Goal: Task Accomplishment & Management: Manage account settings

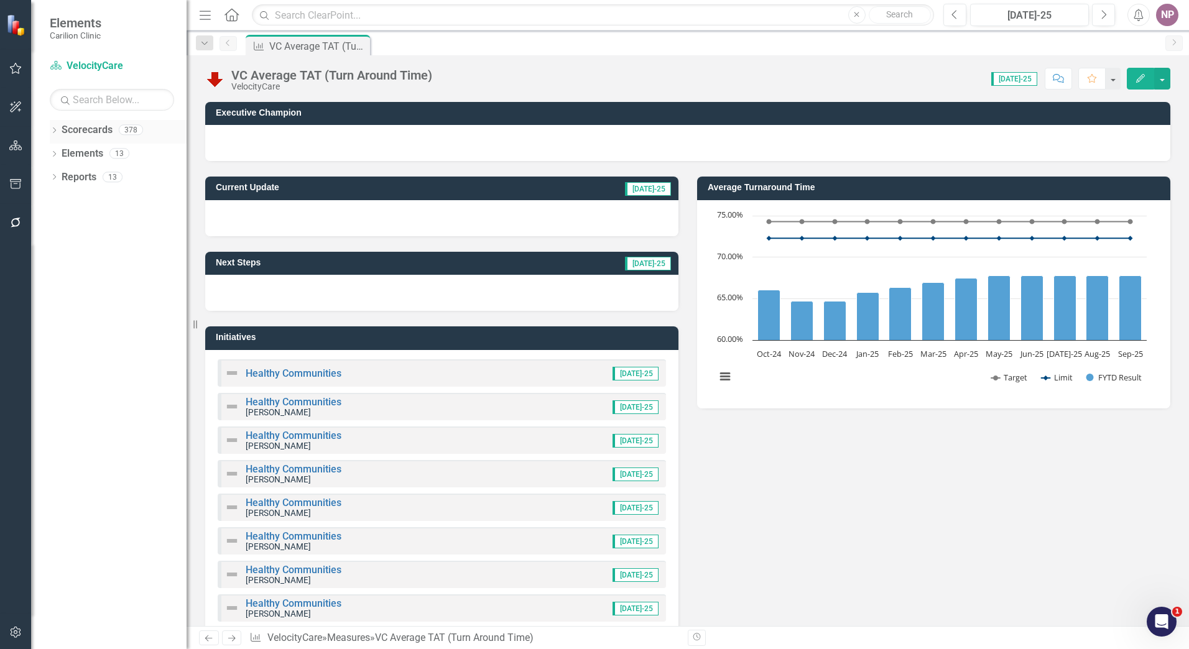
click at [50, 134] on icon "Dropdown" at bounding box center [54, 131] width 9 height 7
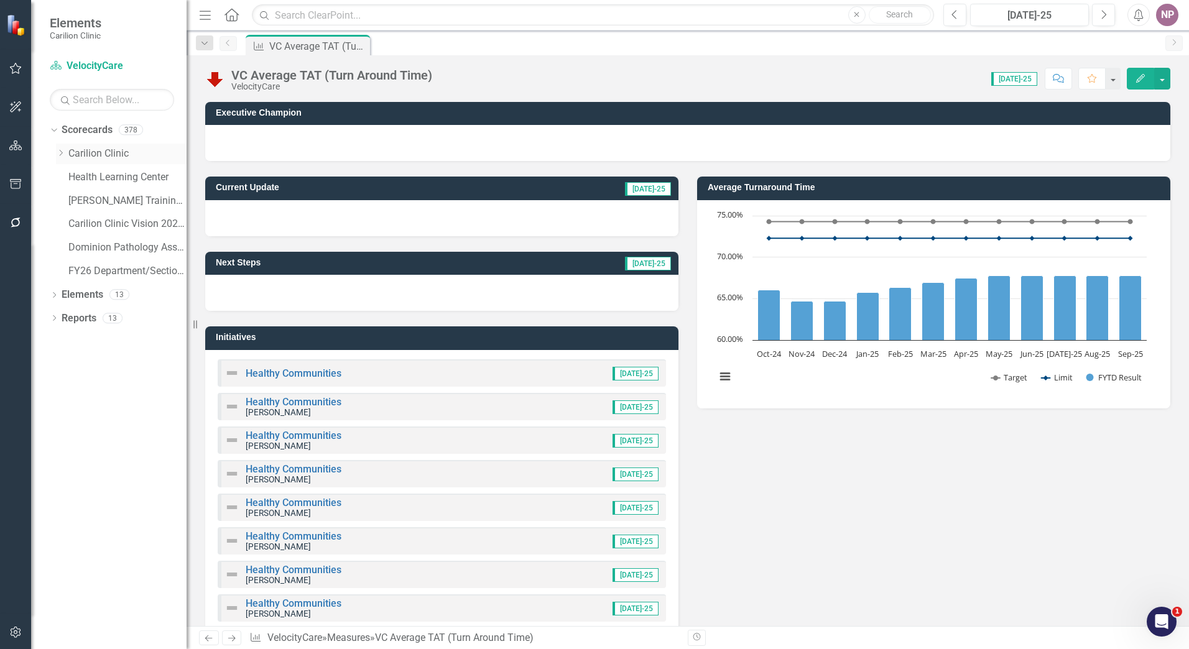
click at [58, 155] on icon "Dropdown" at bounding box center [60, 152] width 9 height 7
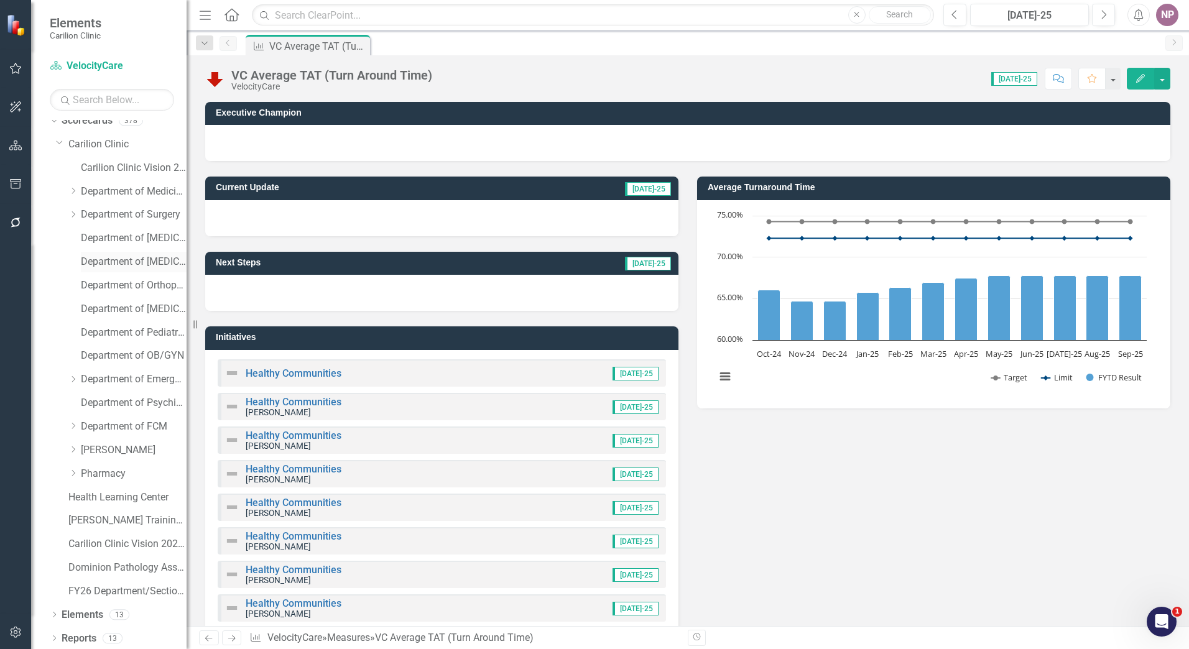
scroll to position [12, 0]
click at [119, 134] on div "Dropdown Carilion Clinic" at bounding box center [121, 142] width 131 height 21
click at [120, 140] on link "Carilion Clinic" at bounding box center [127, 142] width 118 height 14
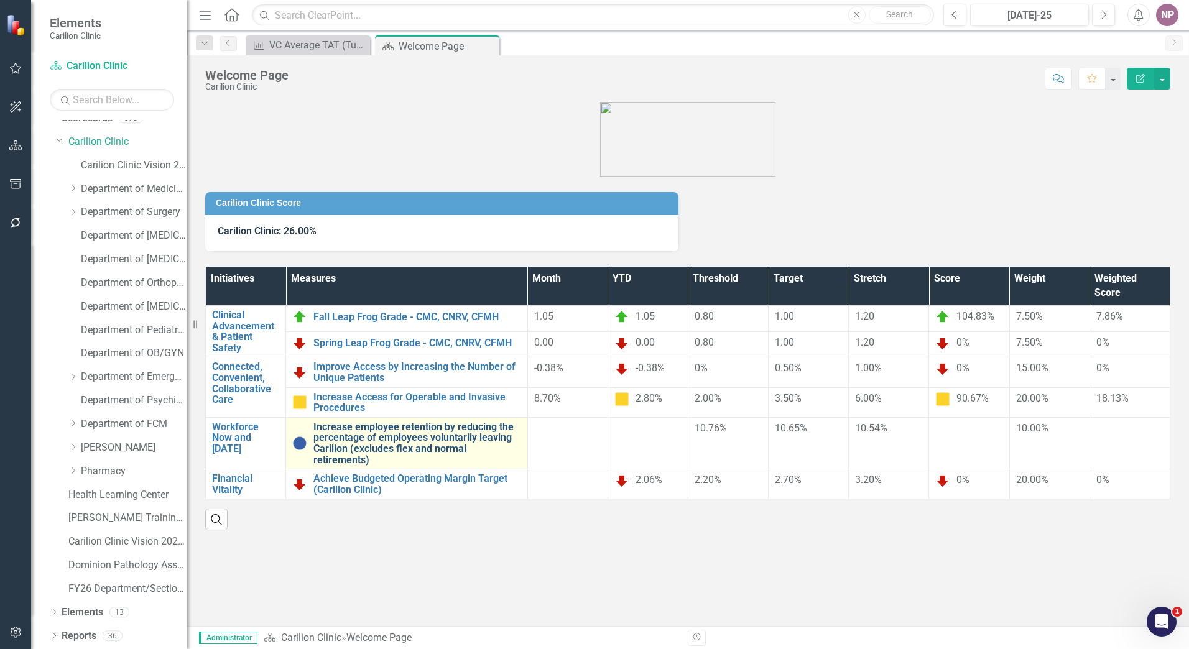
click at [407, 445] on link "Increase employee retention by reducing the percentage of employees voluntarily…" at bounding box center [417, 444] width 208 height 44
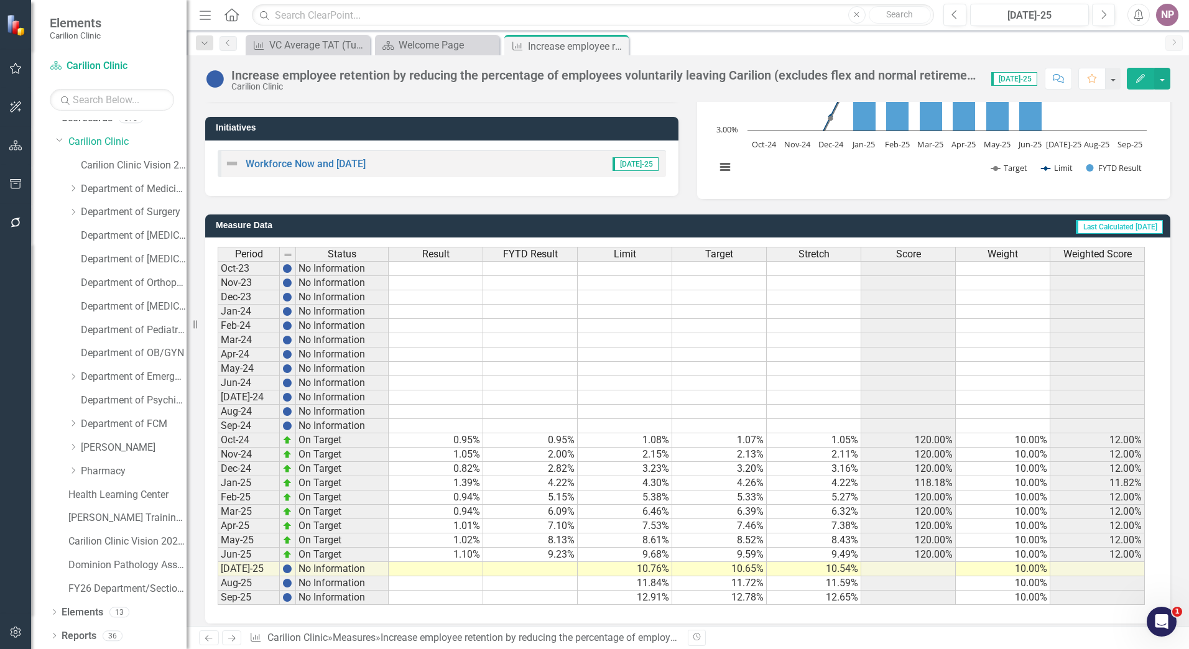
scroll to position [219, 0]
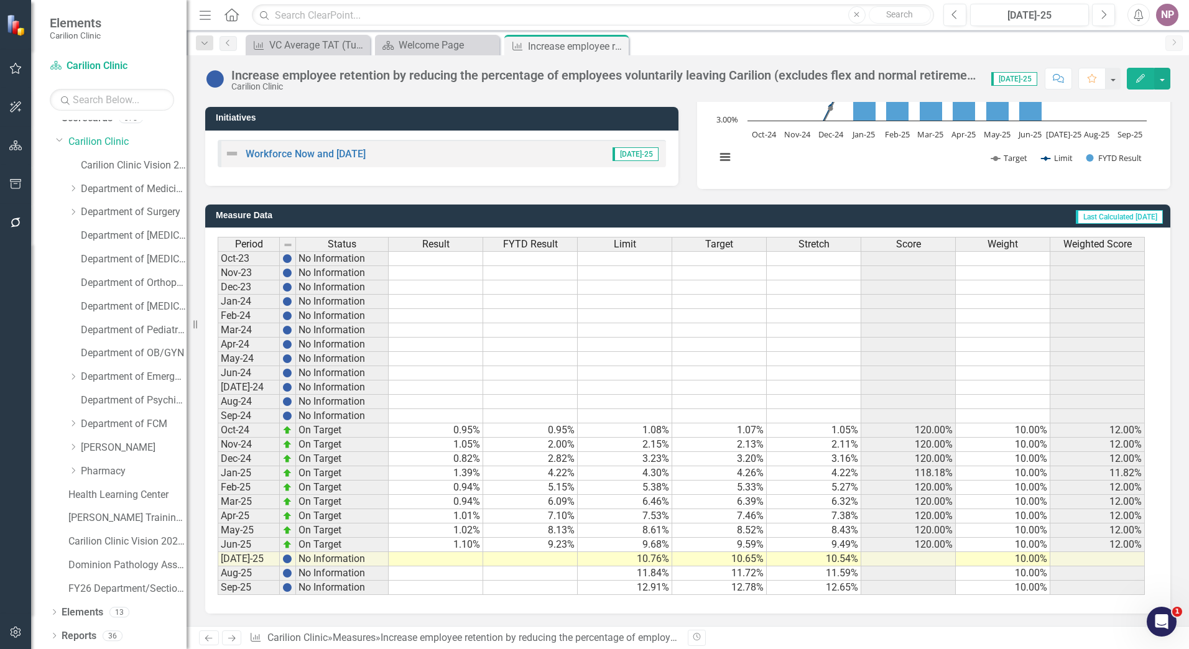
click at [463, 556] on td at bounding box center [436, 559] width 94 height 14
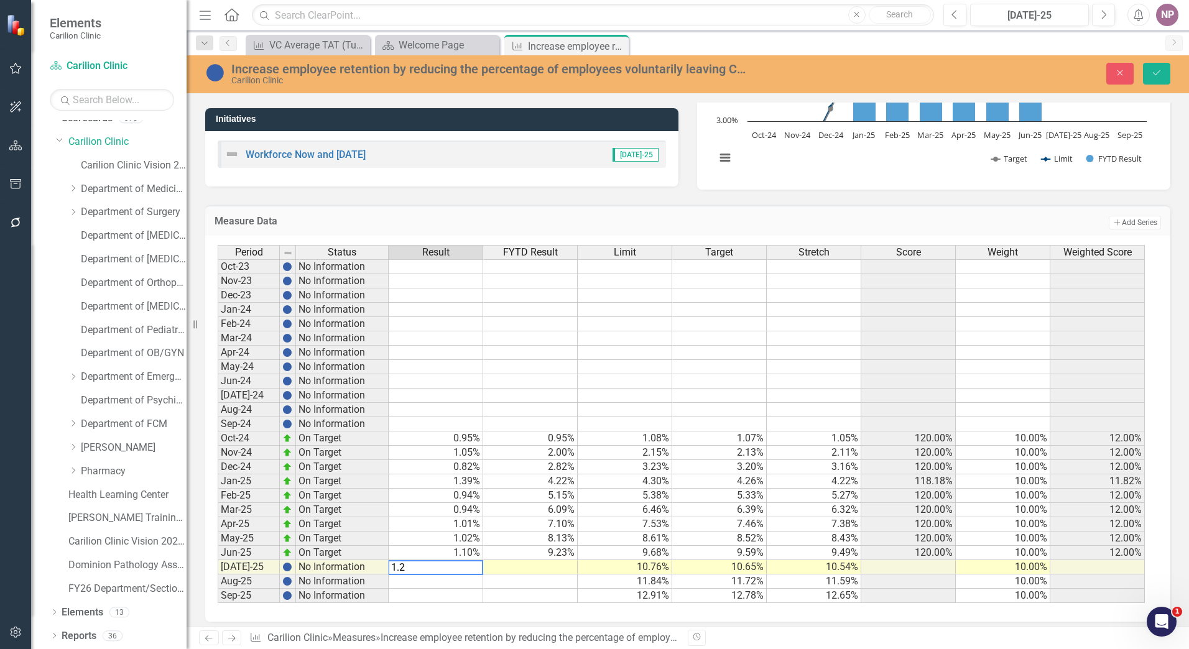
type textarea "1.28"
type textarea "10.51"
click at [533, 584] on td at bounding box center [530, 581] width 94 height 14
click at [1143, 70] on button "Save" at bounding box center [1156, 74] width 27 height 22
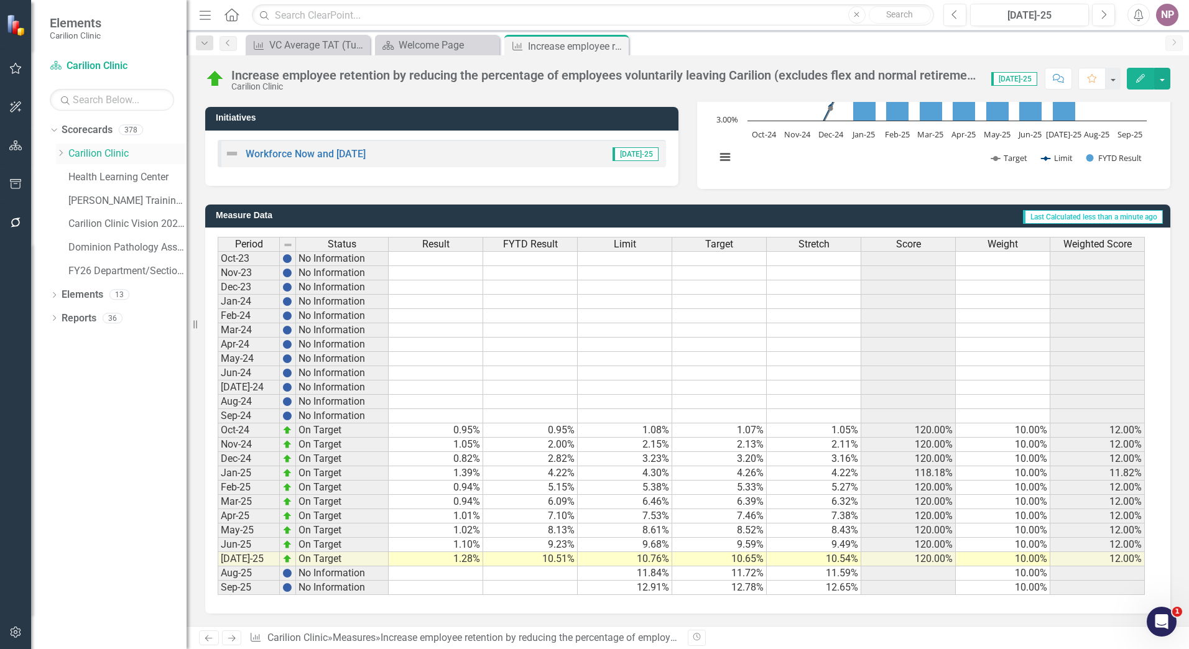
click at [109, 151] on link "Carilion Clinic" at bounding box center [127, 154] width 118 height 14
